Goal: Navigation & Orientation: Go to known website

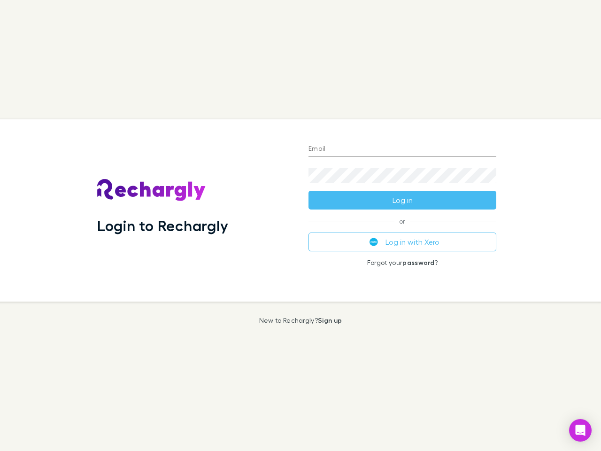
click at [301, 225] on div "Login to Rechargly" at bounding box center [195, 210] width 211 height 182
click at [402, 149] on input "Email" at bounding box center [403, 149] width 188 height 15
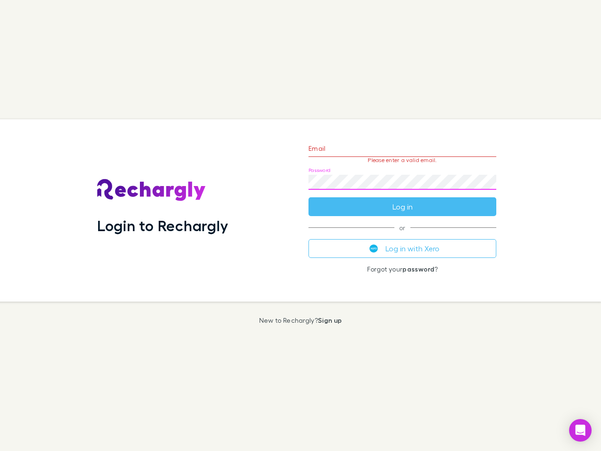
click at [402, 200] on form "Email Please enter a valid email. Password Log in" at bounding box center [403, 175] width 188 height 82
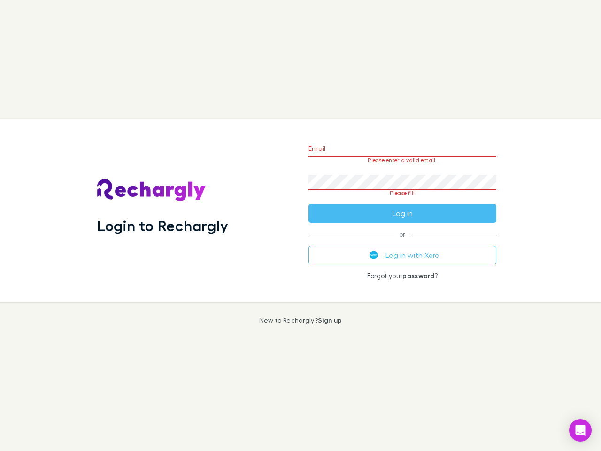
click at [402, 242] on div "Email Please enter a valid email. Password Please fill Log in or Log in with Xe…" at bounding box center [402, 210] width 203 height 182
click at [580, 430] on icon "Open Intercom Messenger" at bounding box center [581, 430] width 10 height 11
